Goal: Navigation & Orientation: Find specific page/section

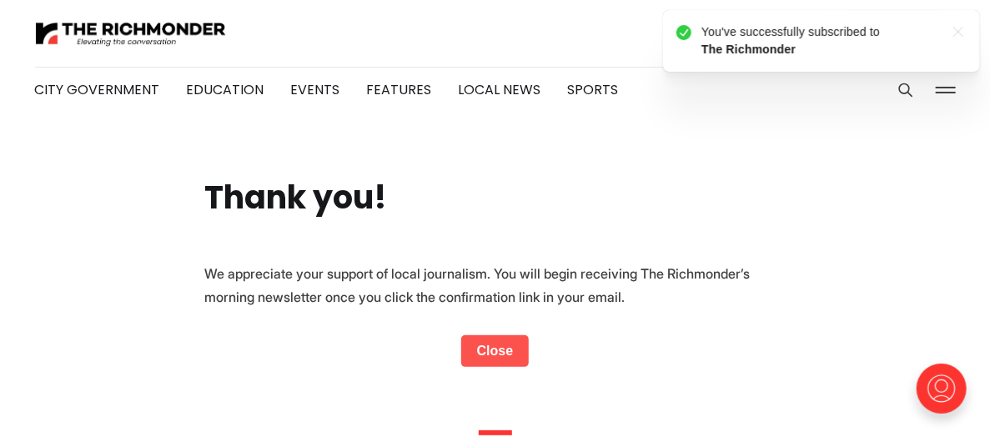
scroll to position [83, 0]
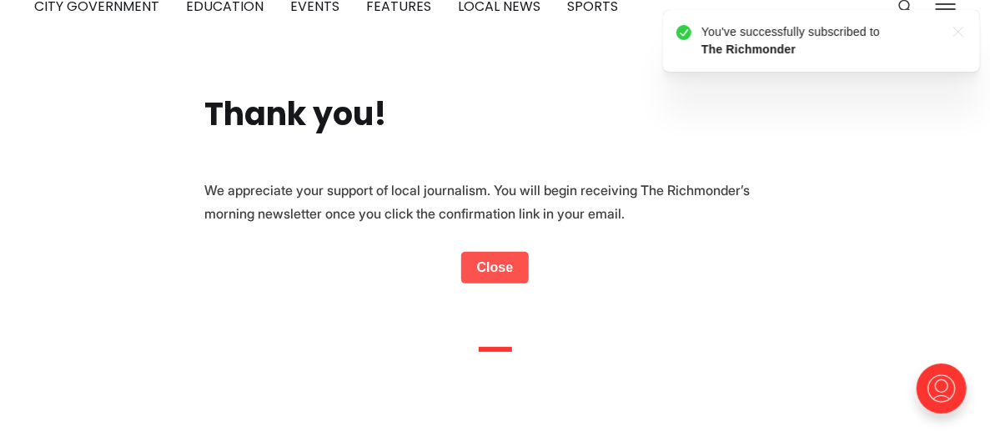
click at [497, 275] on link "Close" at bounding box center [495, 268] width 68 height 32
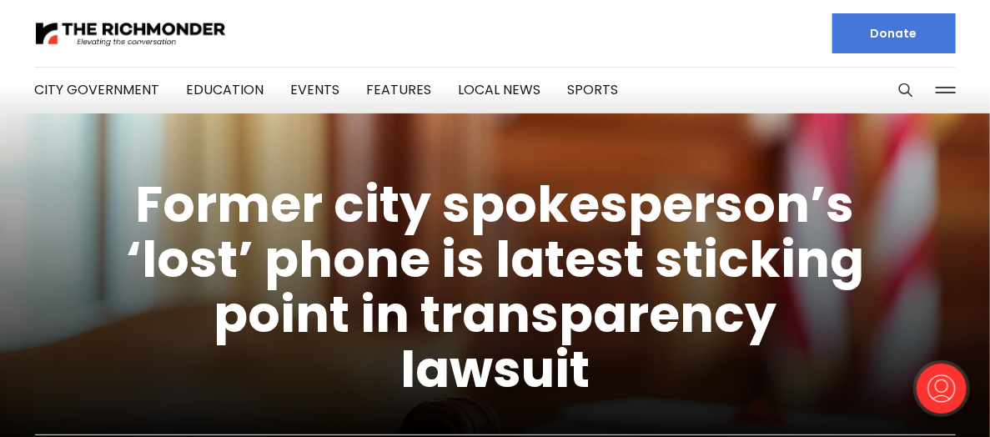
drag, startPoint x: 309, startPoint y: 52, endPoint x: 292, endPoint y: 98, distance: 49.6
drag, startPoint x: 292, startPoint y: 98, endPoint x: 198, endPoint y: 65, distance: 100.0
click at [198, 65] on li "Education" at bounding box center [226, 90] width 78 height 90
click at [459, 82] on link "Local News" at bounding box center [500, 89] width 83 height 19
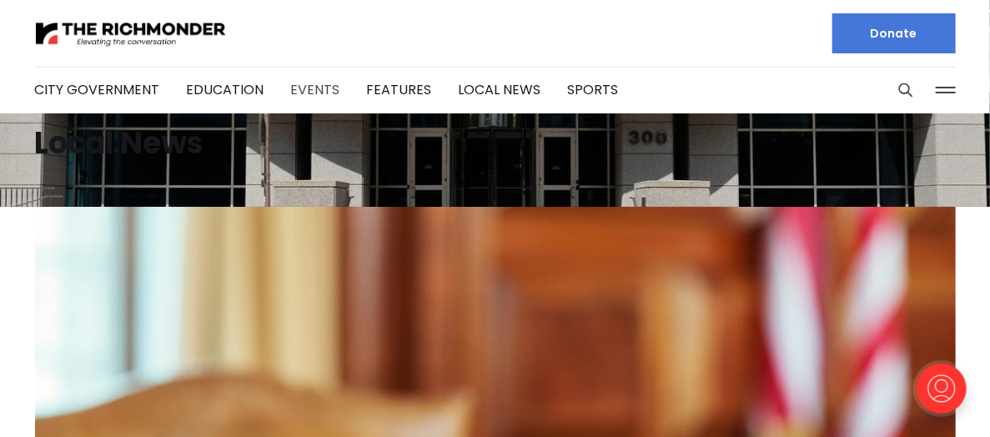
click at [322, 92] on link "Events" at bounding box center [315, 89] width 49 height 19
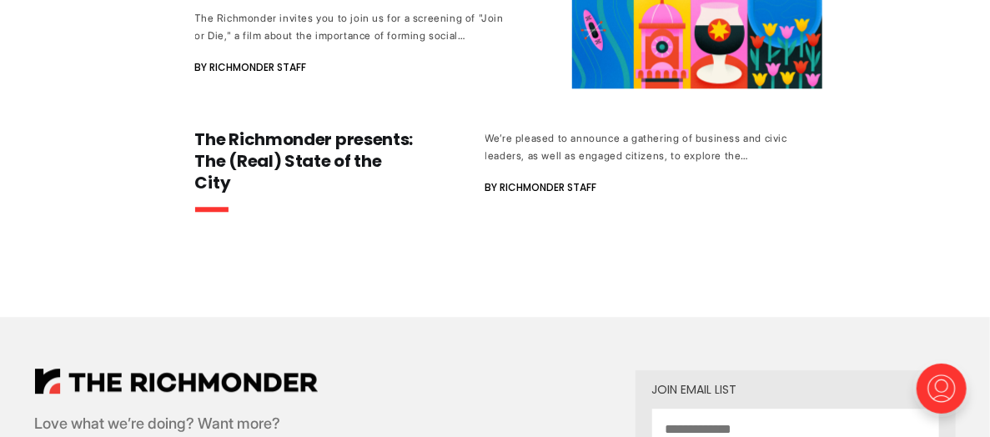
scroll to position [1584, 0]
